Goal: Find specific page/section: Find specific page/section

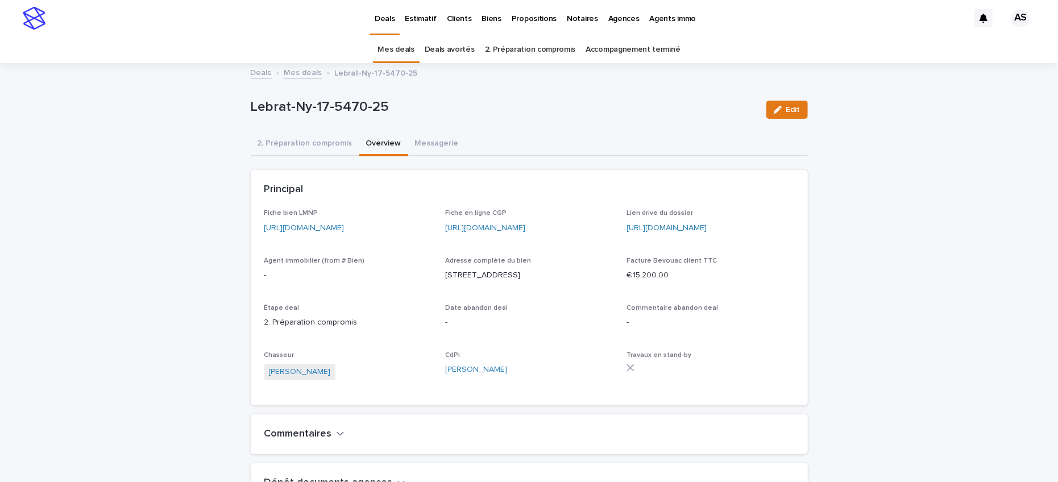
click at [313, 161] on div "Loading... Saving… Loading... Saving… Principal Fiche bien LMNP [URL][DOMAIN_NA…" at bounding box center [529, 384] width 557 height 451
click at [313, 143] on button "2. Préparation compromis" at bounding box center [305, 144] width 109 height 24
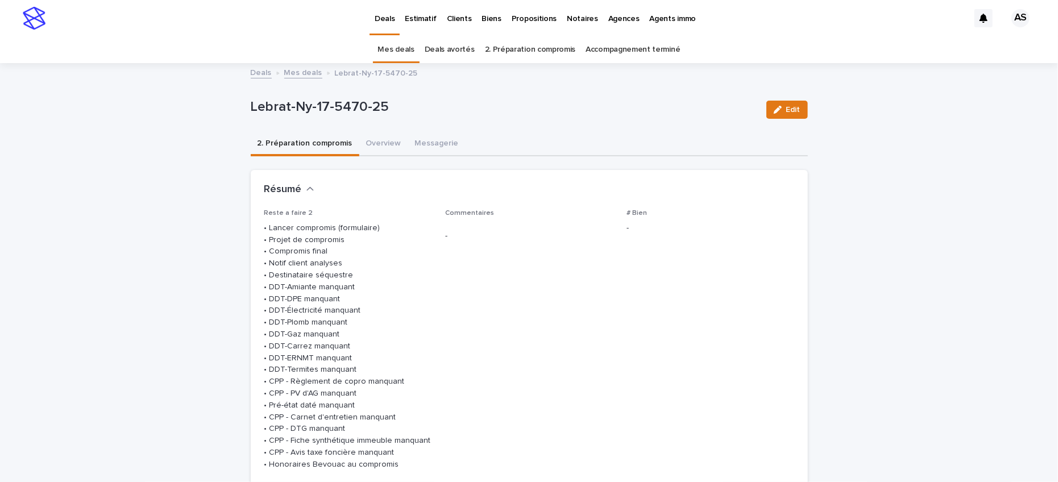
click at [316, 143] on button "2. Préparation compromis" at bounding box center [305, 144] width 109 height 24
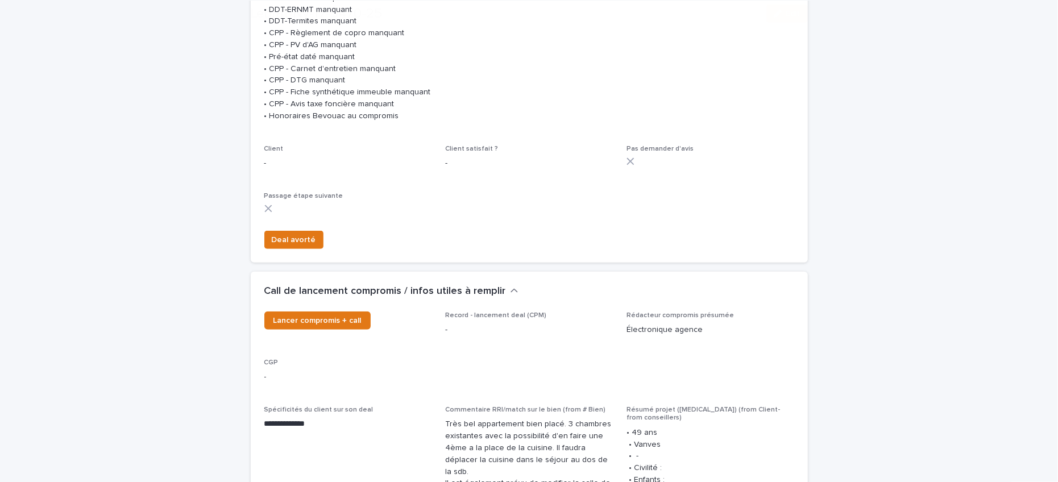
scroll to position [353, 0]
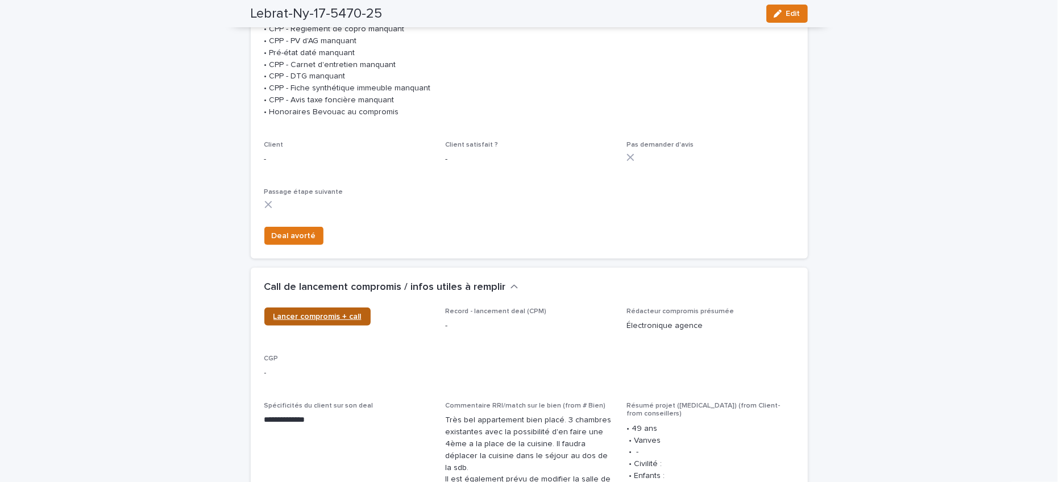
click at [312, 321] on span "Lancer compromis + call" at bounding box center [318, 317] width 88 height 8
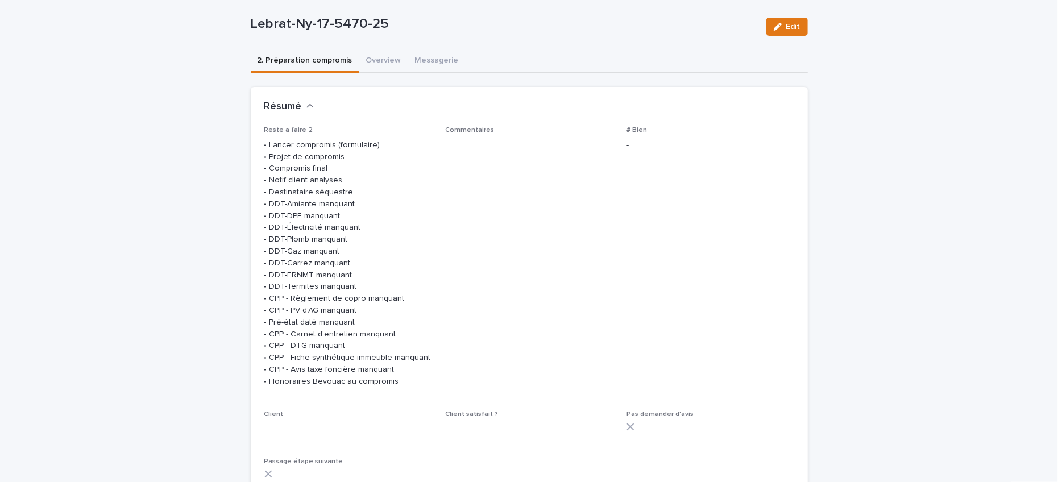
scroll to position [0, 0]
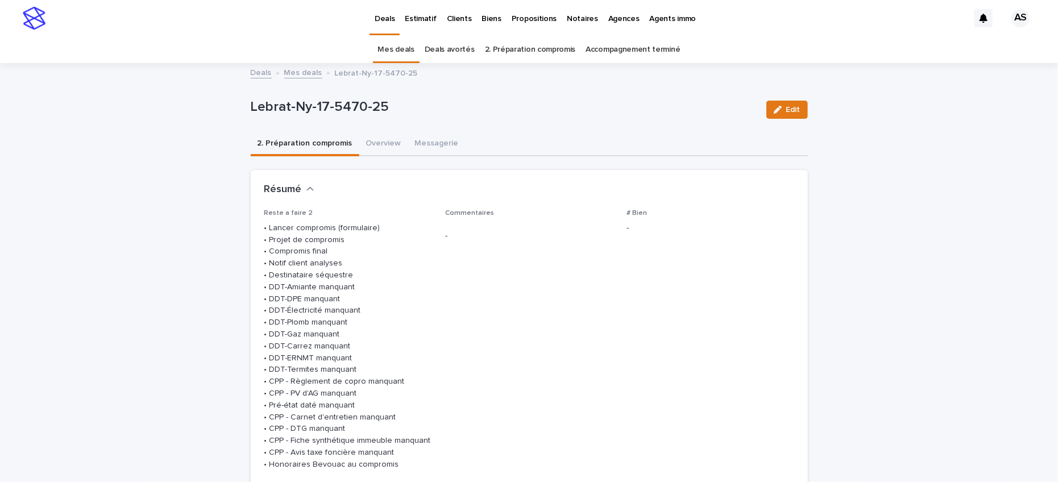
click at [529, 15] on p "Propositions" at bounding box center [534, 12] width 45 height 24
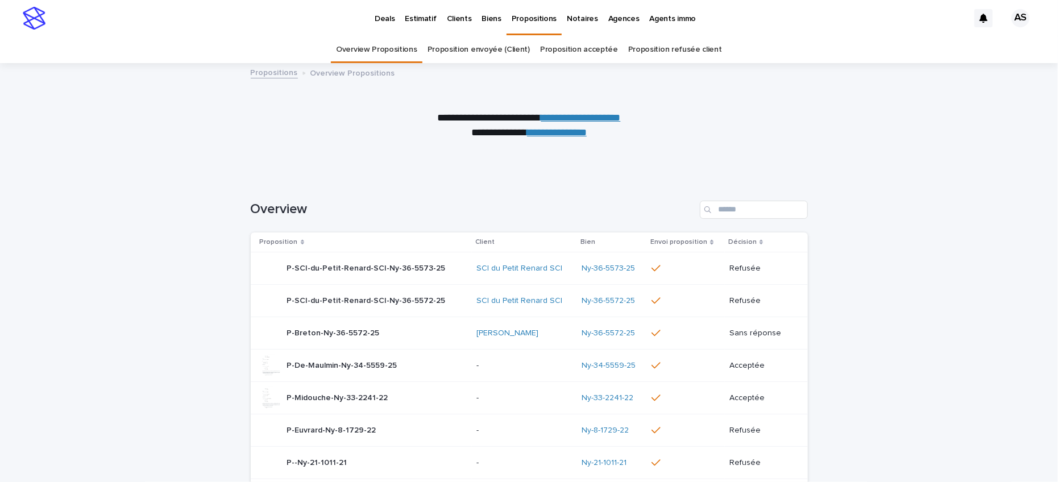
click at [586, 113] on link "**********" at bounding box center [581, 118] width 80 height 10
click at [482, 22] on p "Biens" at bounding box center [491, 12] width 19 height 24
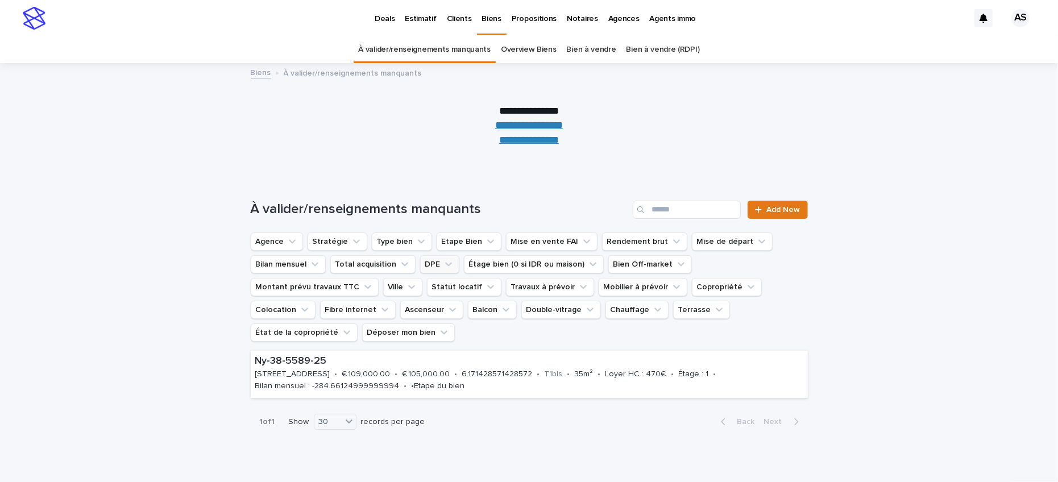
click at [438, 271] on button "DPE" at bounding box center [439, 264] width 39 height 18
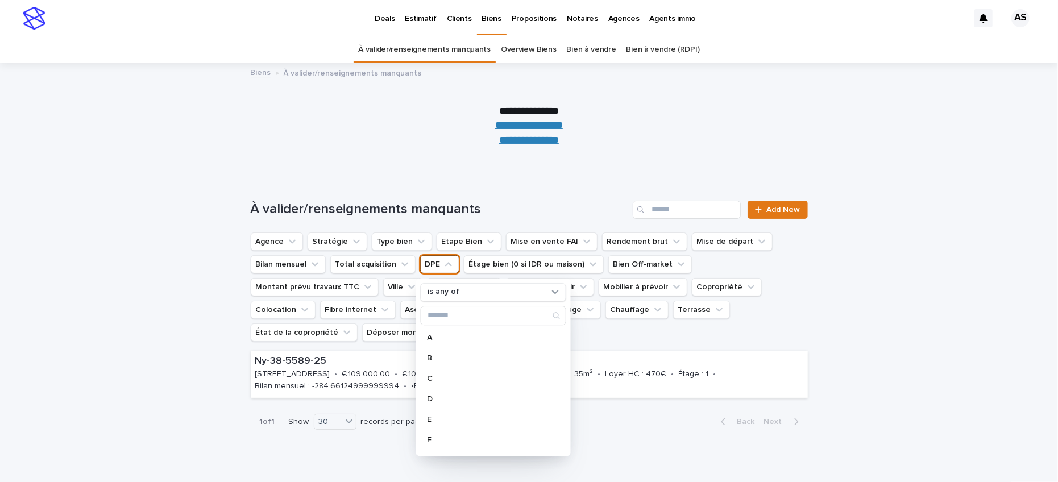
click at [438, 271] on button "DPE" at bounding box center [439, 264] width 39 height 18
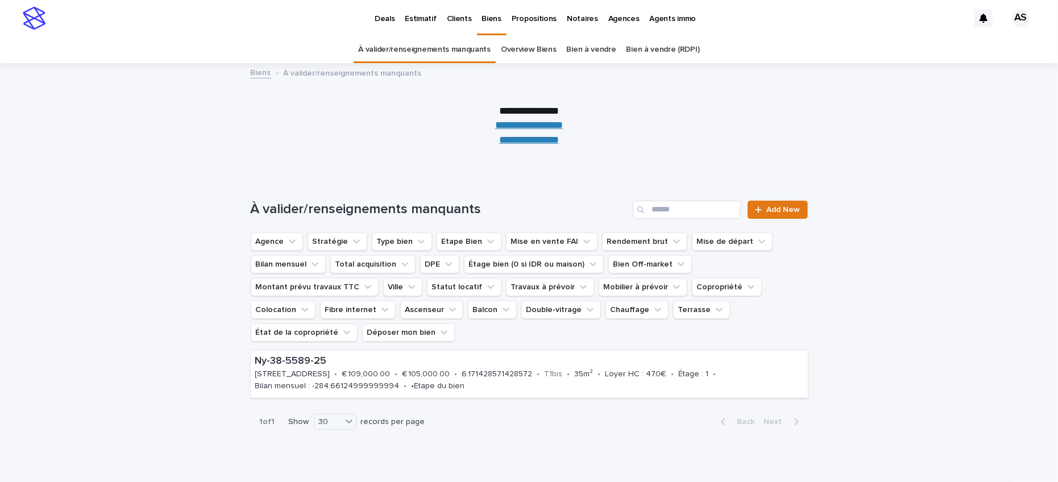
click at [537, 51] on link "Overview Biens" at bounding box center [529, 49] width 56 height 27
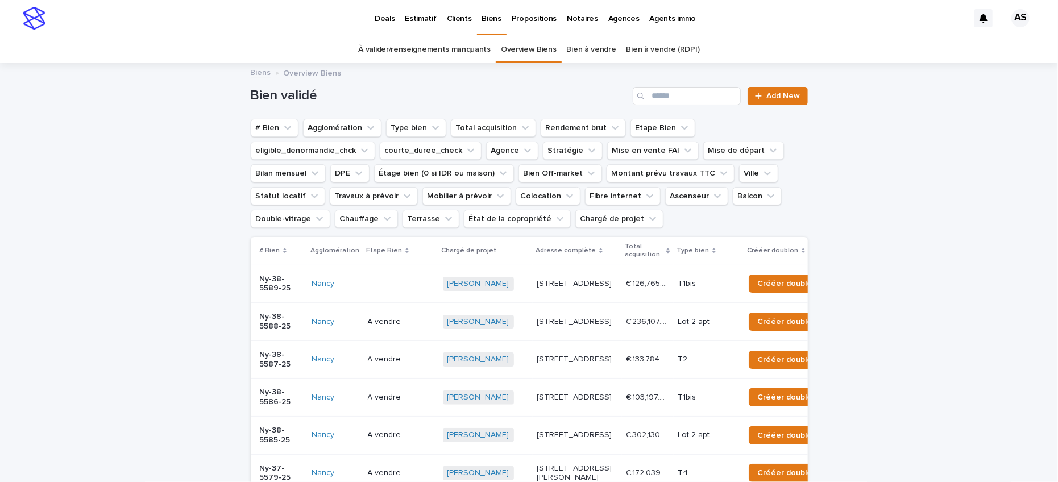
click at [527, 20] on p "Propositions" at bounding box center [534, 12] width 45 height 24
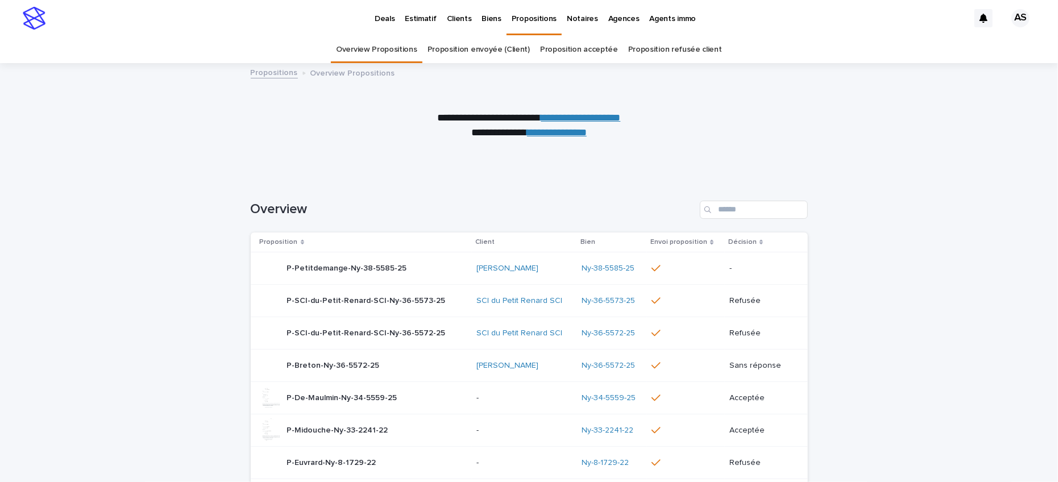
click at [482, 14] on p "Biens" at bounding box center [491, 12] width 19 height 24
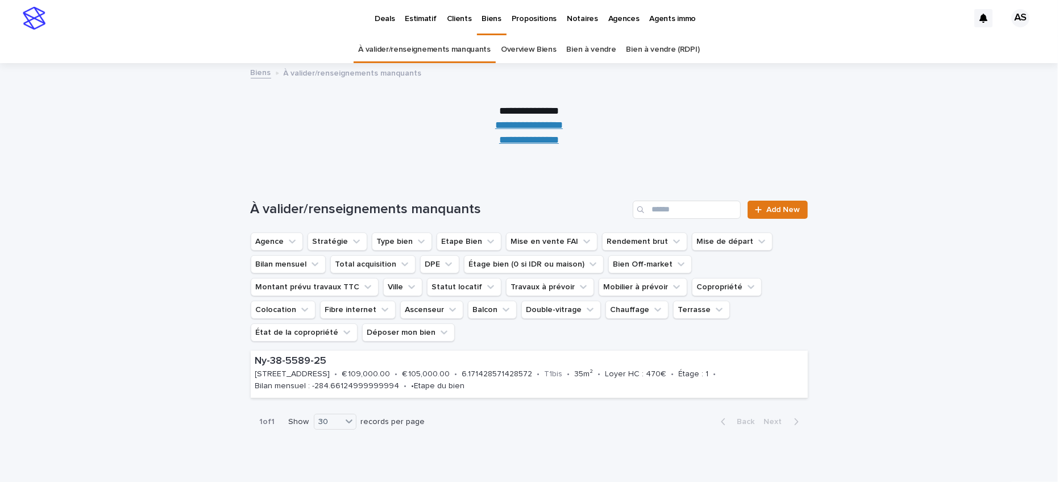
click at [525, 53] on link "Overview Biens" at bounding box center [529, 49] width 56 height 27
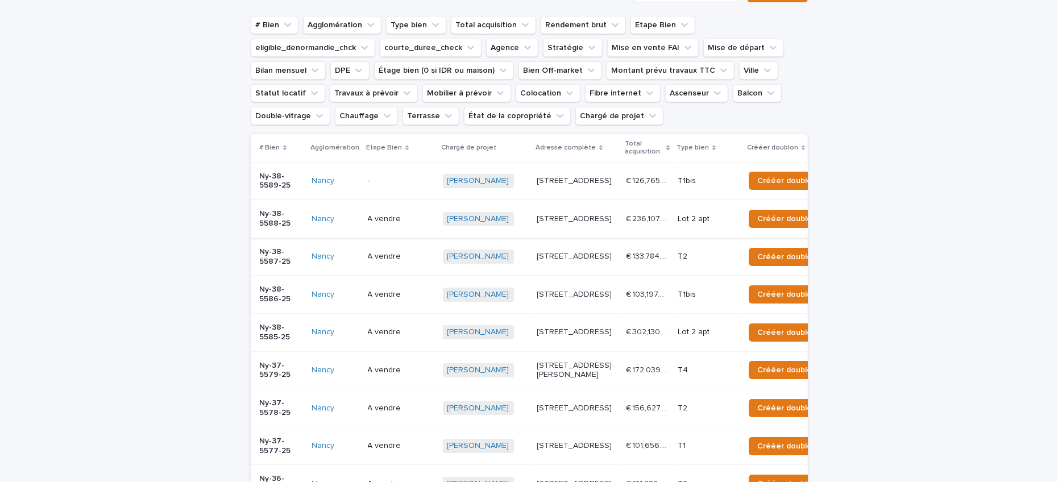
scroll to position [101, 0]
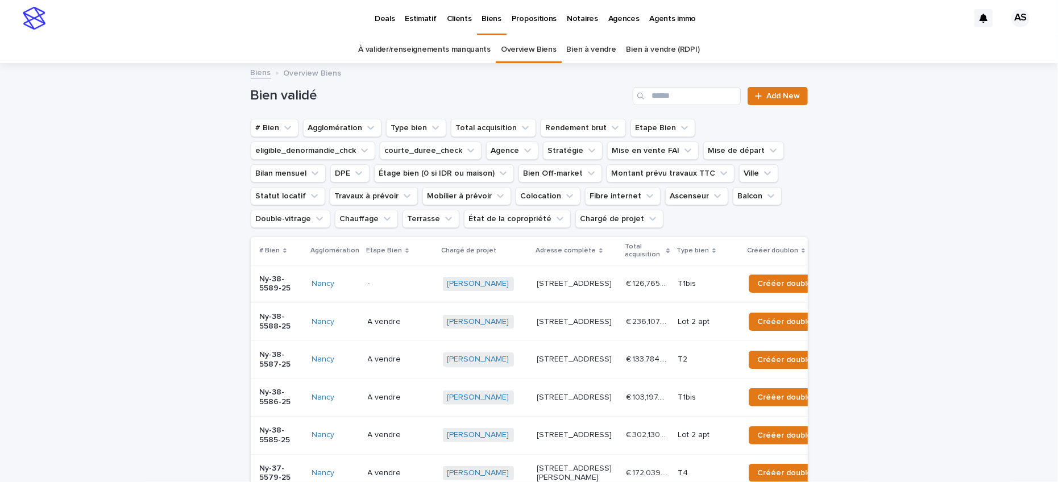
click at [520, 11] on p "Propositions" at bounding box center [534, 12] width 45 height 24
